Goal: Transaction & Acquisition: Subscribe to service/newsletter

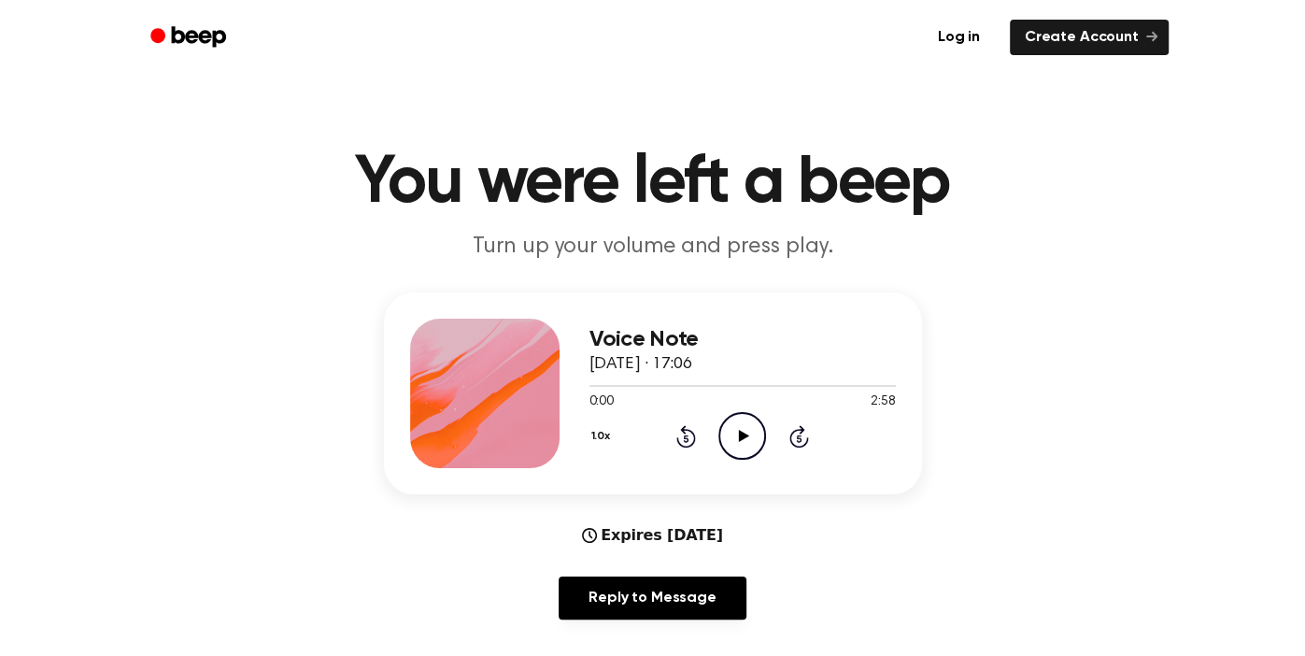
click at [735, 435] on icon "Play Audio" at bounding box center [743, 436] width 48 height 48
click at [737, 430] on icon "Play Audio" at bounding box center [743, 436] width 48 height 48
click at [743, 435] on icon "Pause Audio" at bounding box center [743, 436] width 48 height 48
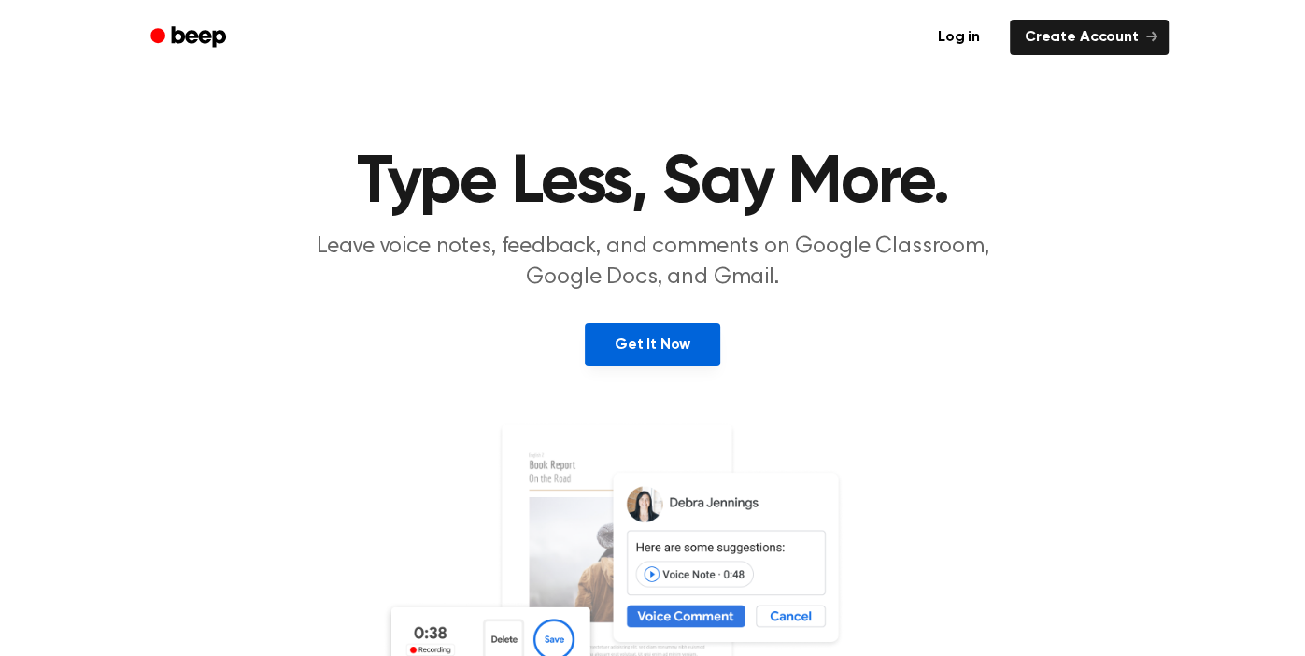
click at [655, 349] on link "Get It Now" at bounding box center [652, 344] width 135 height 43
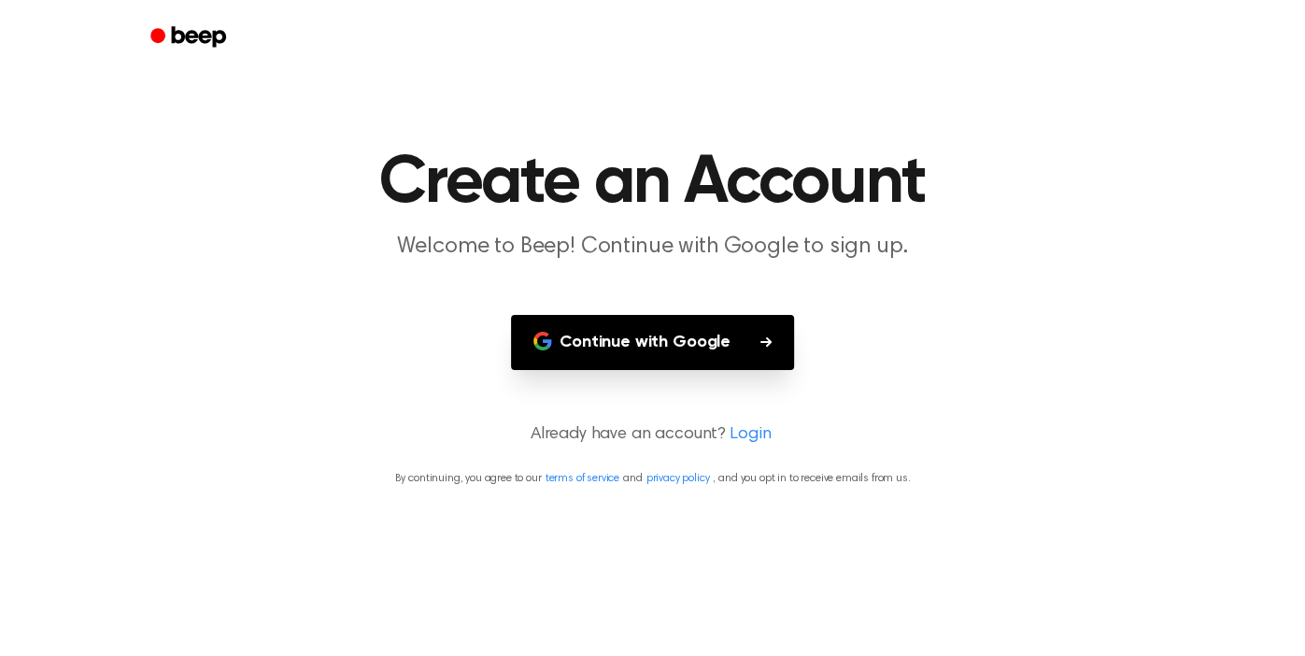
click at [635, 341] on button "Continue with Google" at bounding box center [652, 342] width 283 height 55
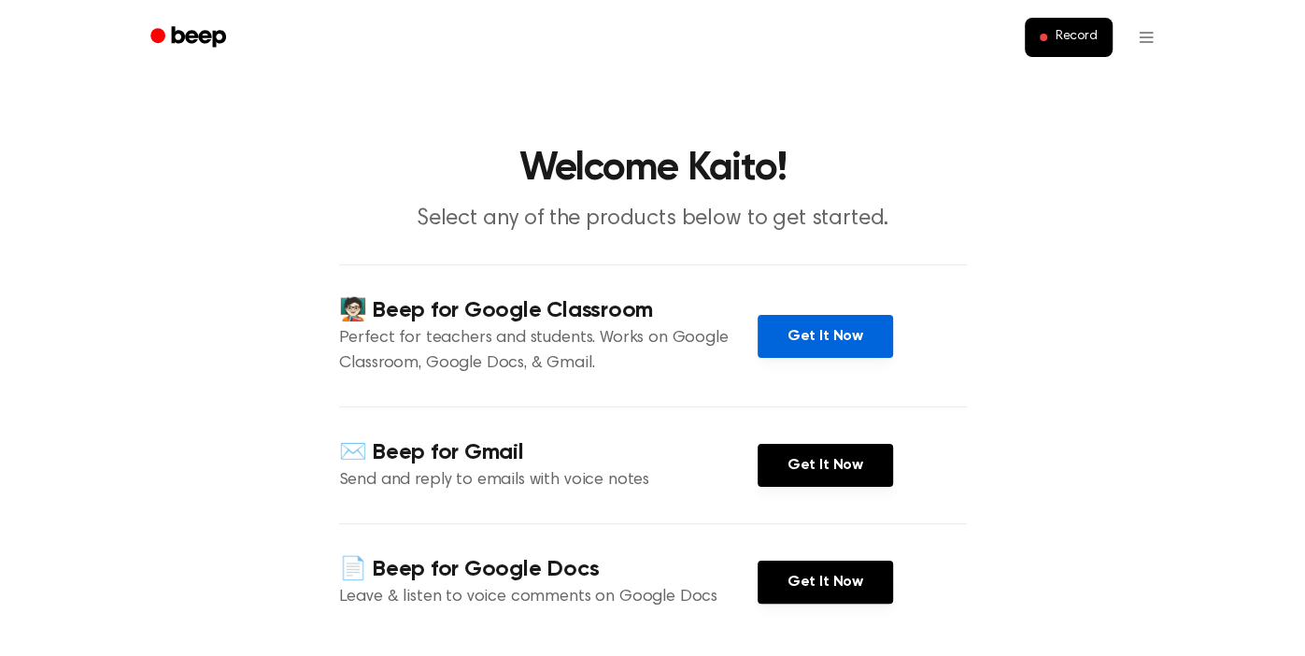
click at [785, 335] on link "Get It Now" at bounding box center [825, 336] width 135 height 43
